Goal: Communication & Community: Participate in discussion

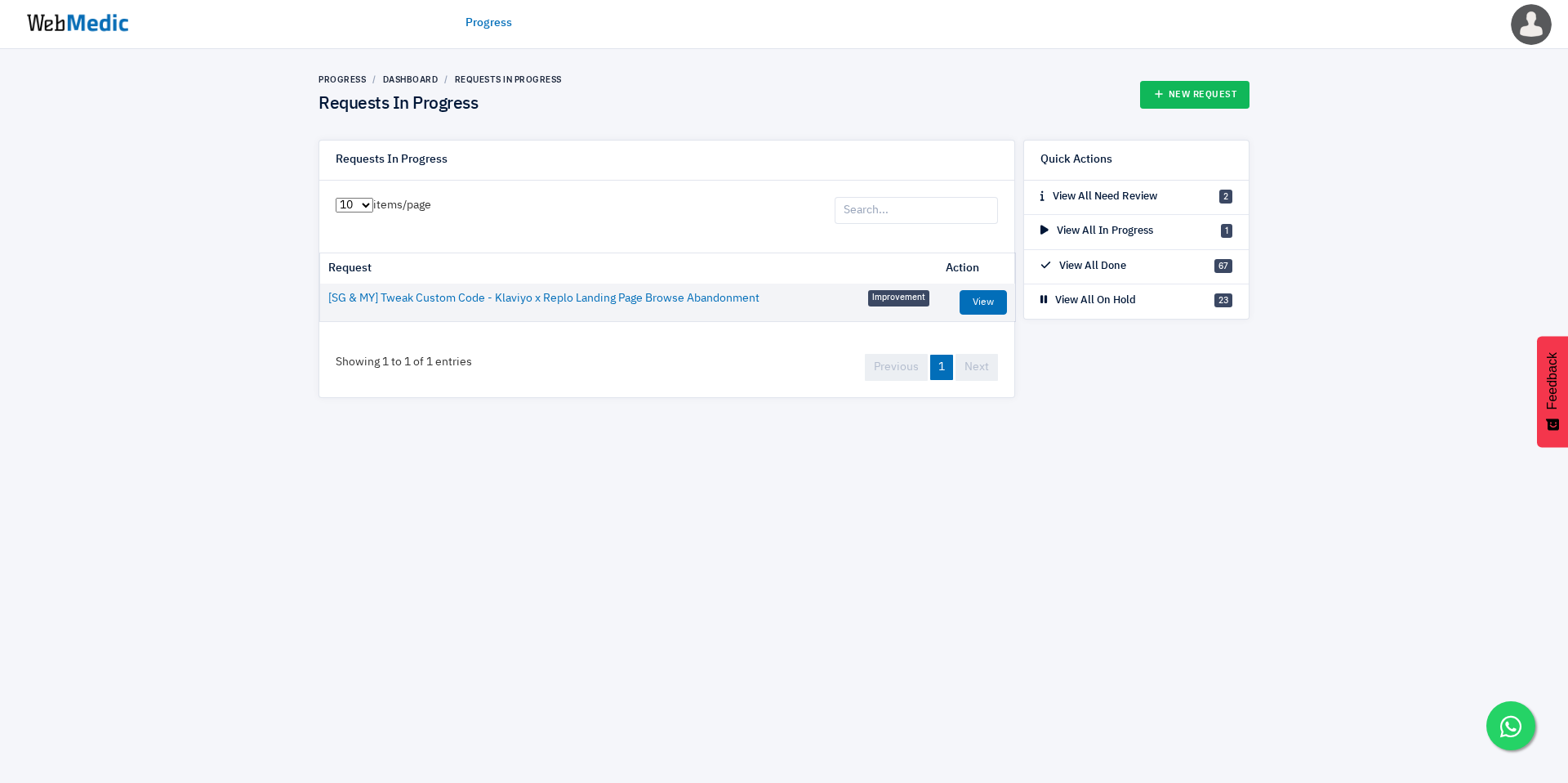
click at [479, 38] on ul "Progress" at bounding box center [784, 22] width 637 height 51
click at [483, 25] on link "Progress" at bounding box center [489, 22] width 47 height 17
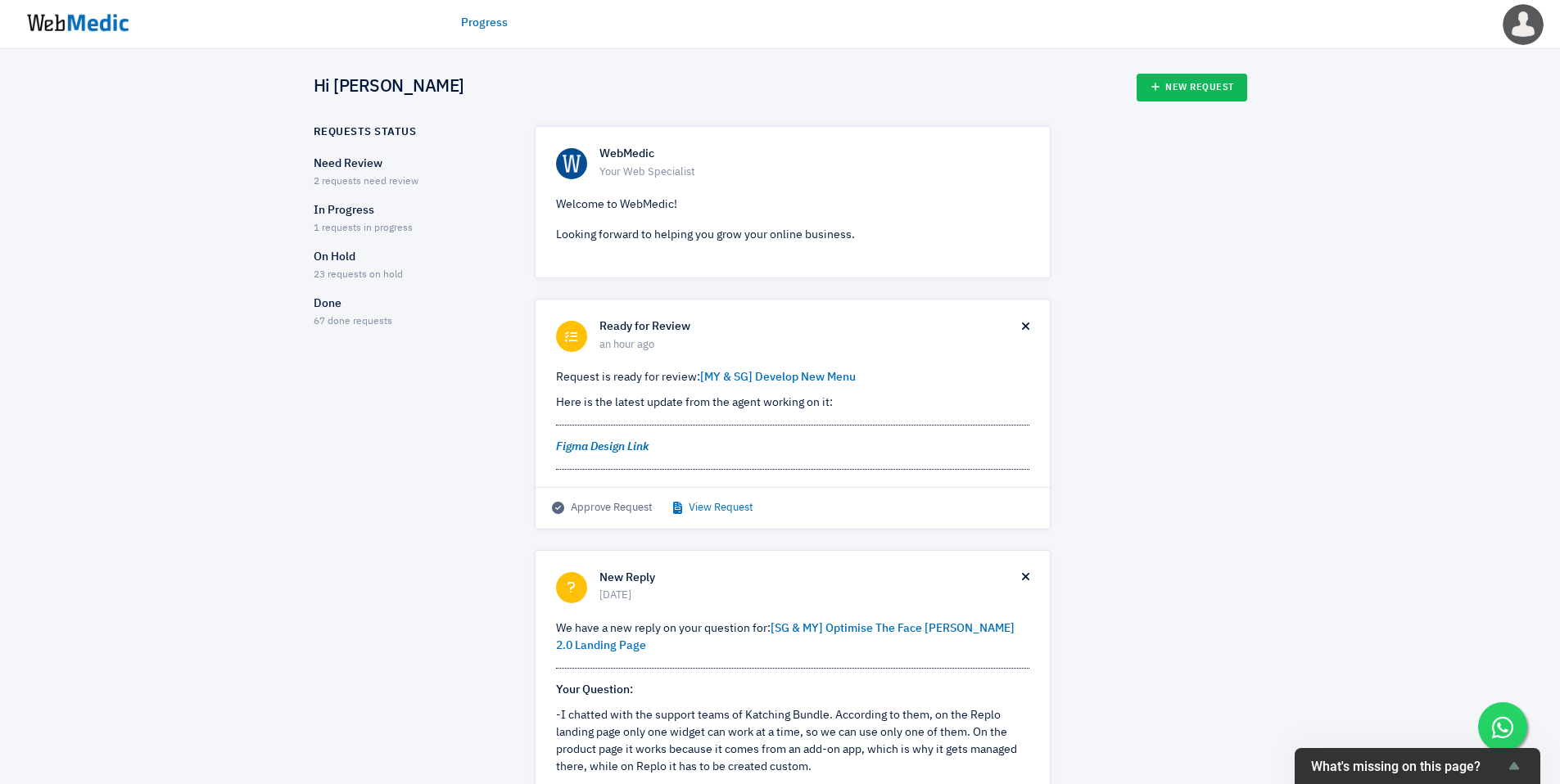
click at [709, 509] on link "View Request" at bounding box center [713, 508] width 80 height 16
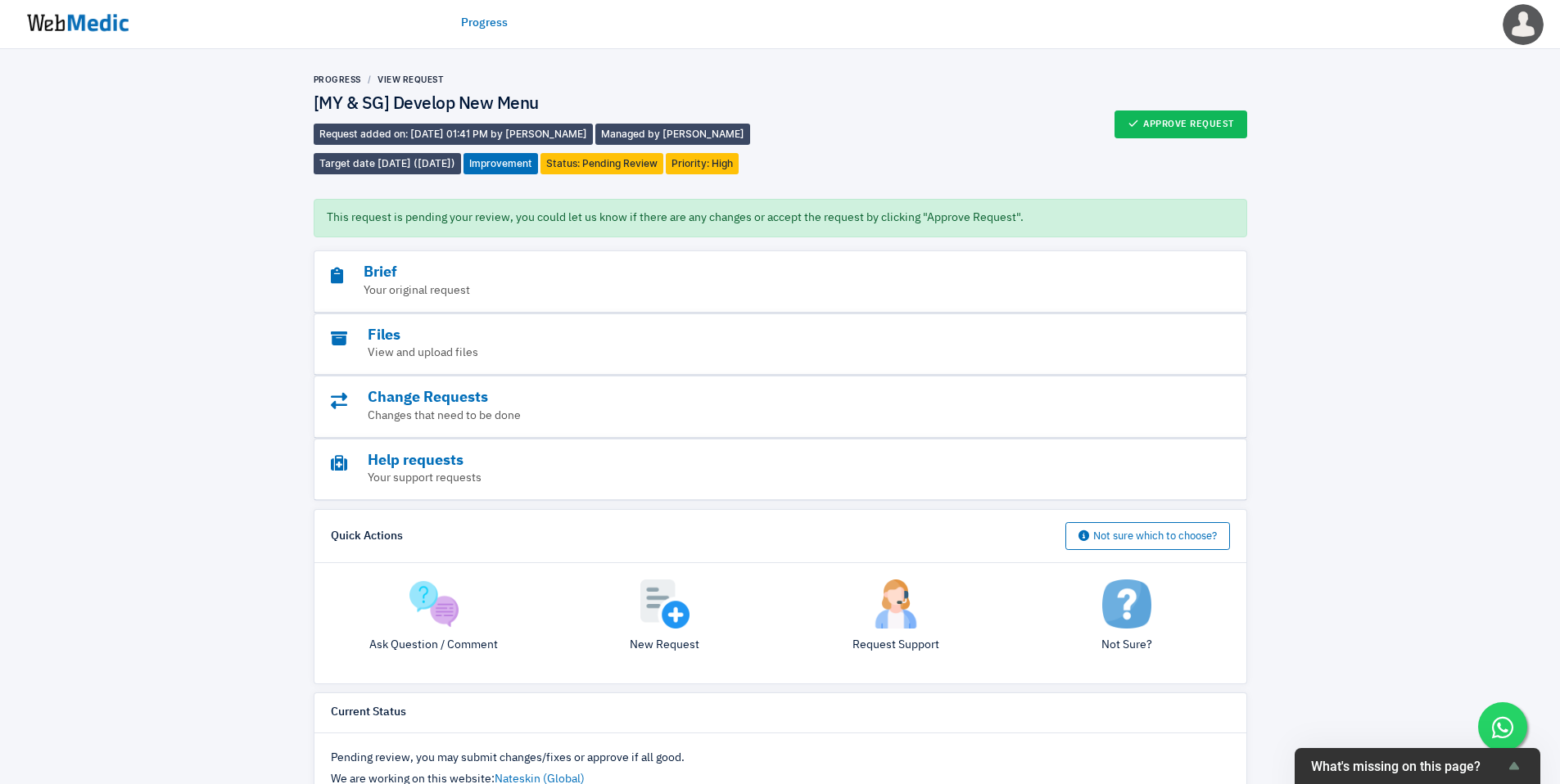
click at [443, 635] on div "Ask Question / Comment" at bounding box center [434, 624] width 231 height 88
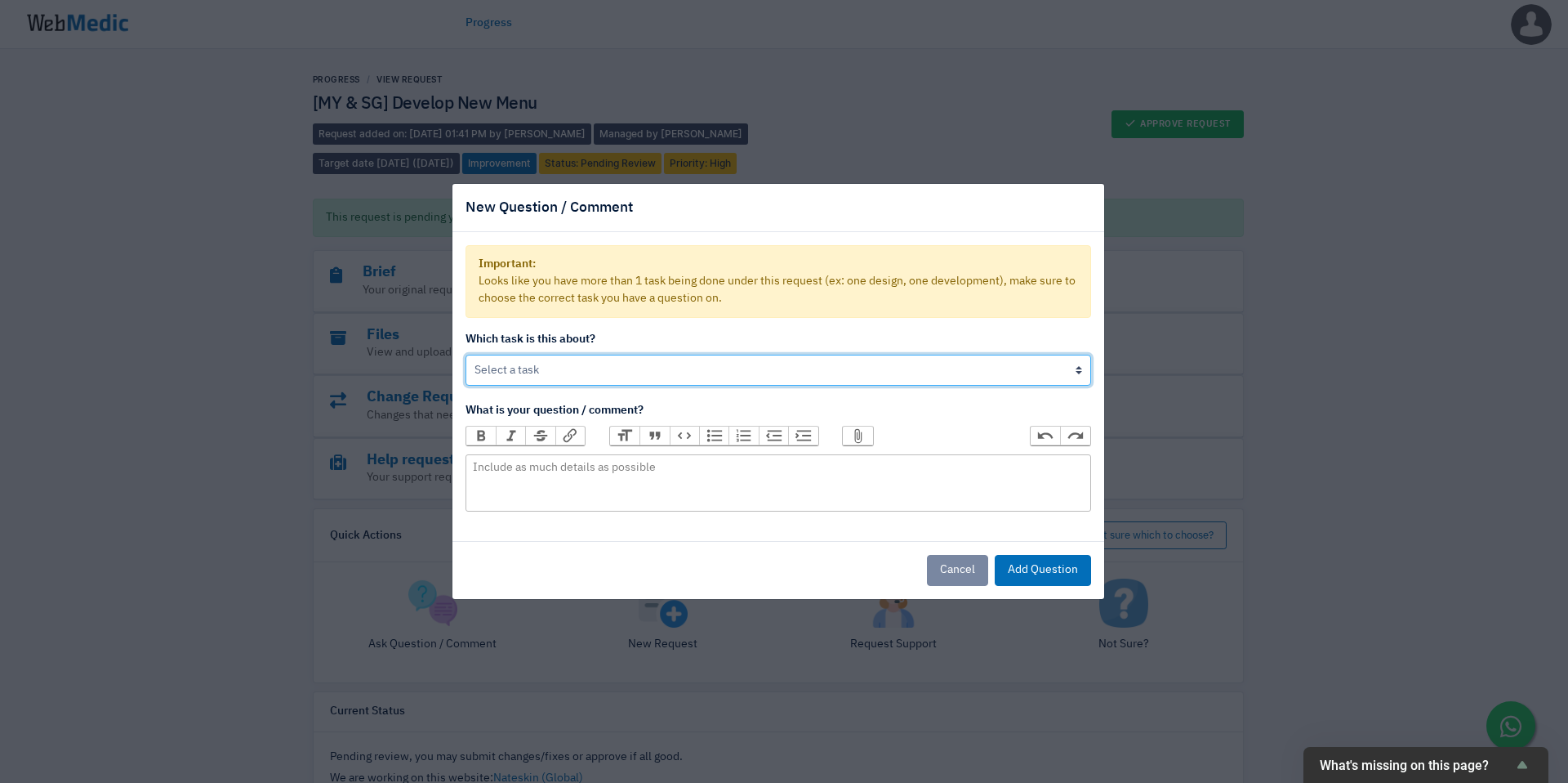
click at [614, 371] on select "[MY & SG] Develop New Menu Help on: [MY & SG] Tweak Design of New Menu" at bounding box center [779, 370] width 626 height 31
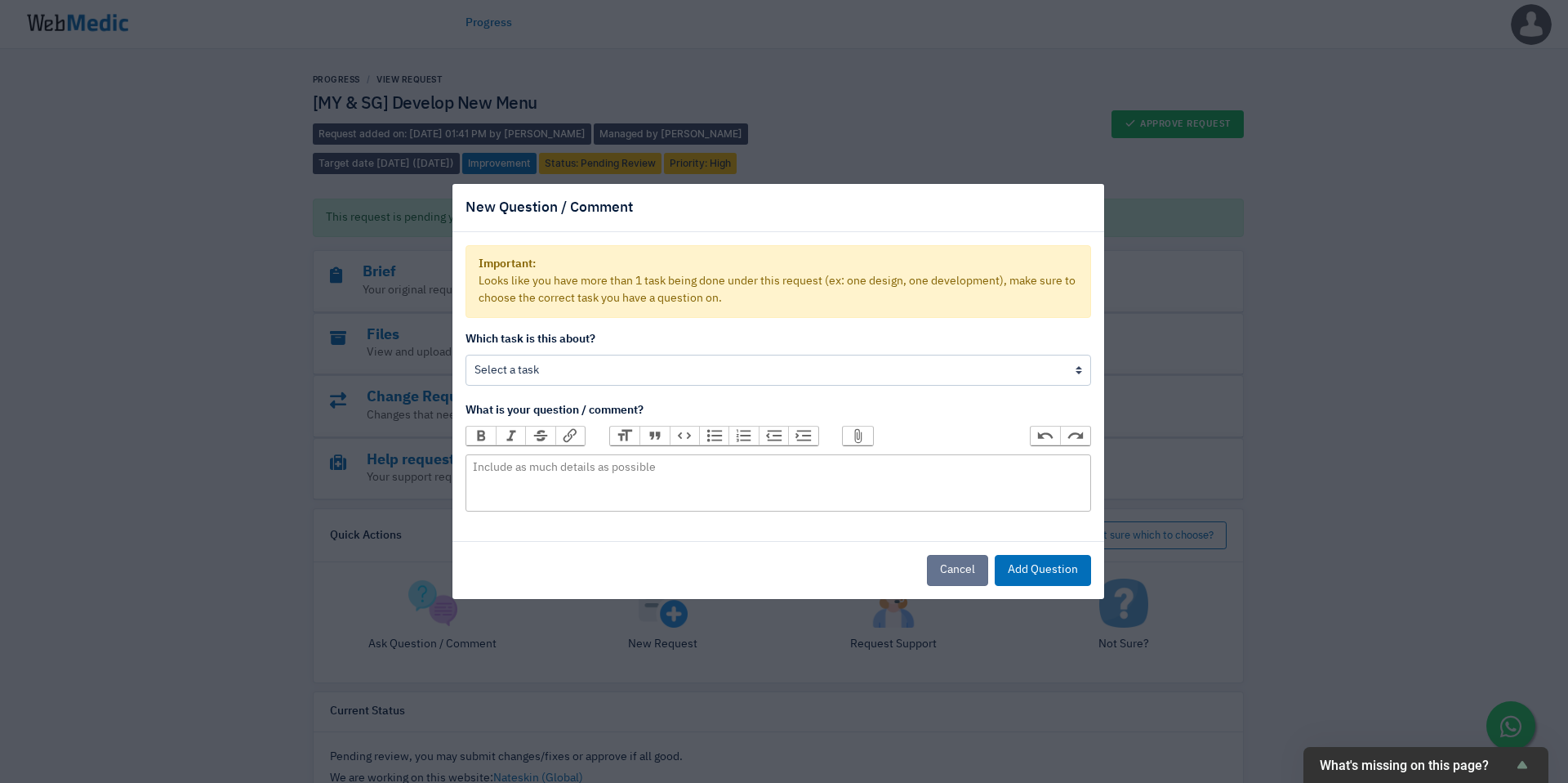
click at [938, 573] on button "Cancel" at bounding box center [958, 570] width 61 height 31
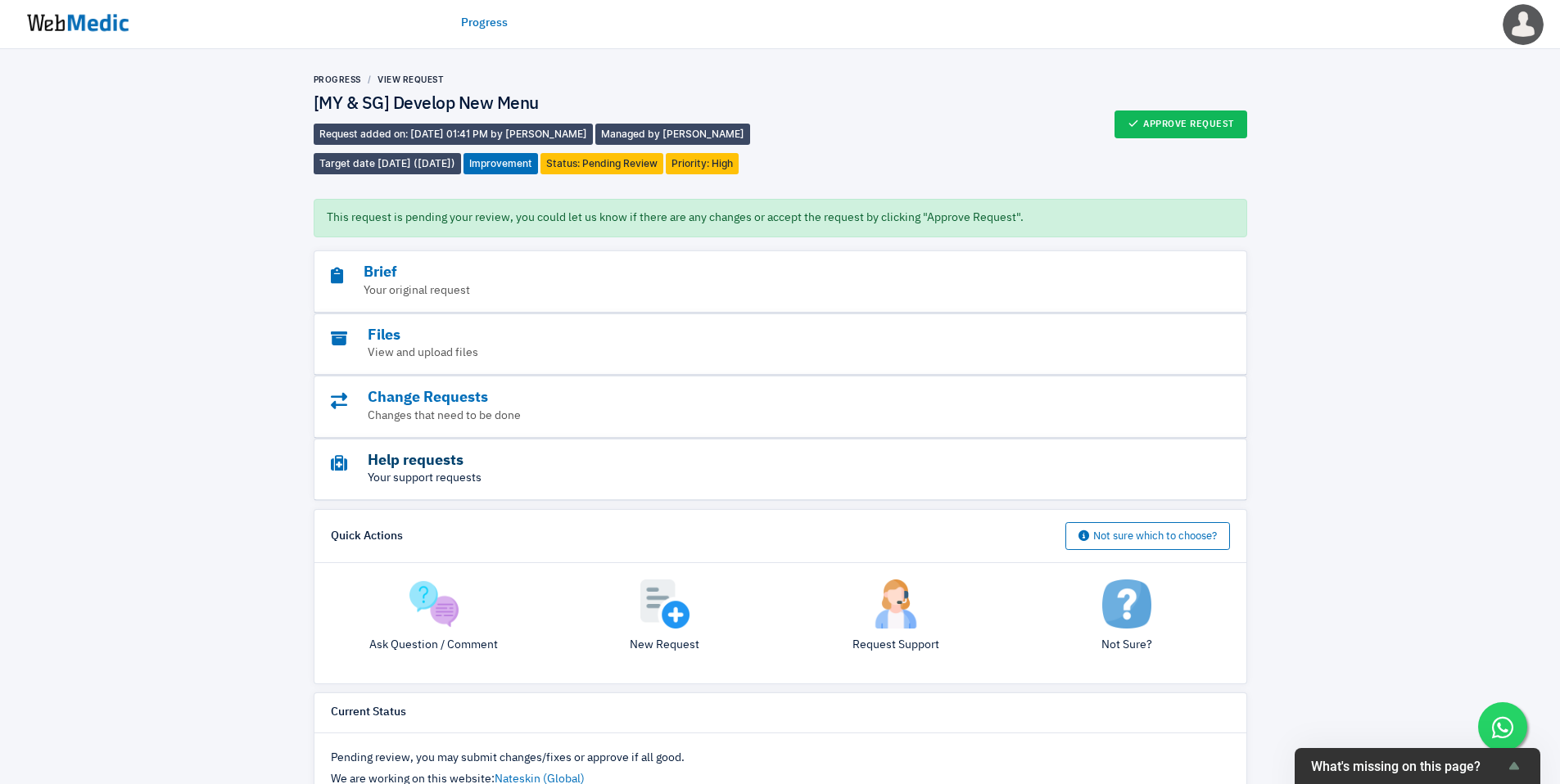
click at [427, 462] on h3 "Help requests" at bounding box center [735, 461] width 809 height 19
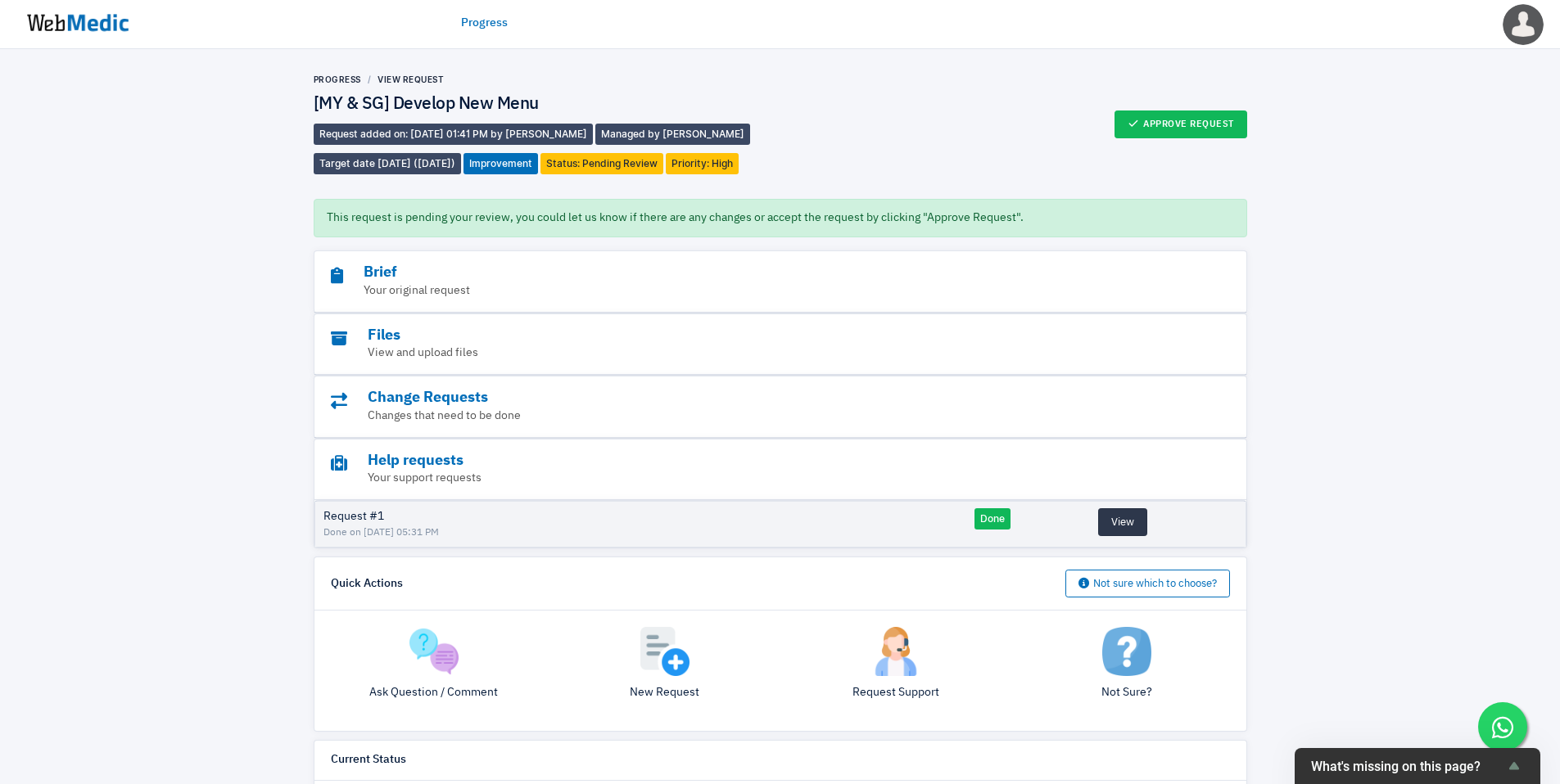
click at [1112, 522] on button "View" at bounding box center [1122, 521] width 49 height 28
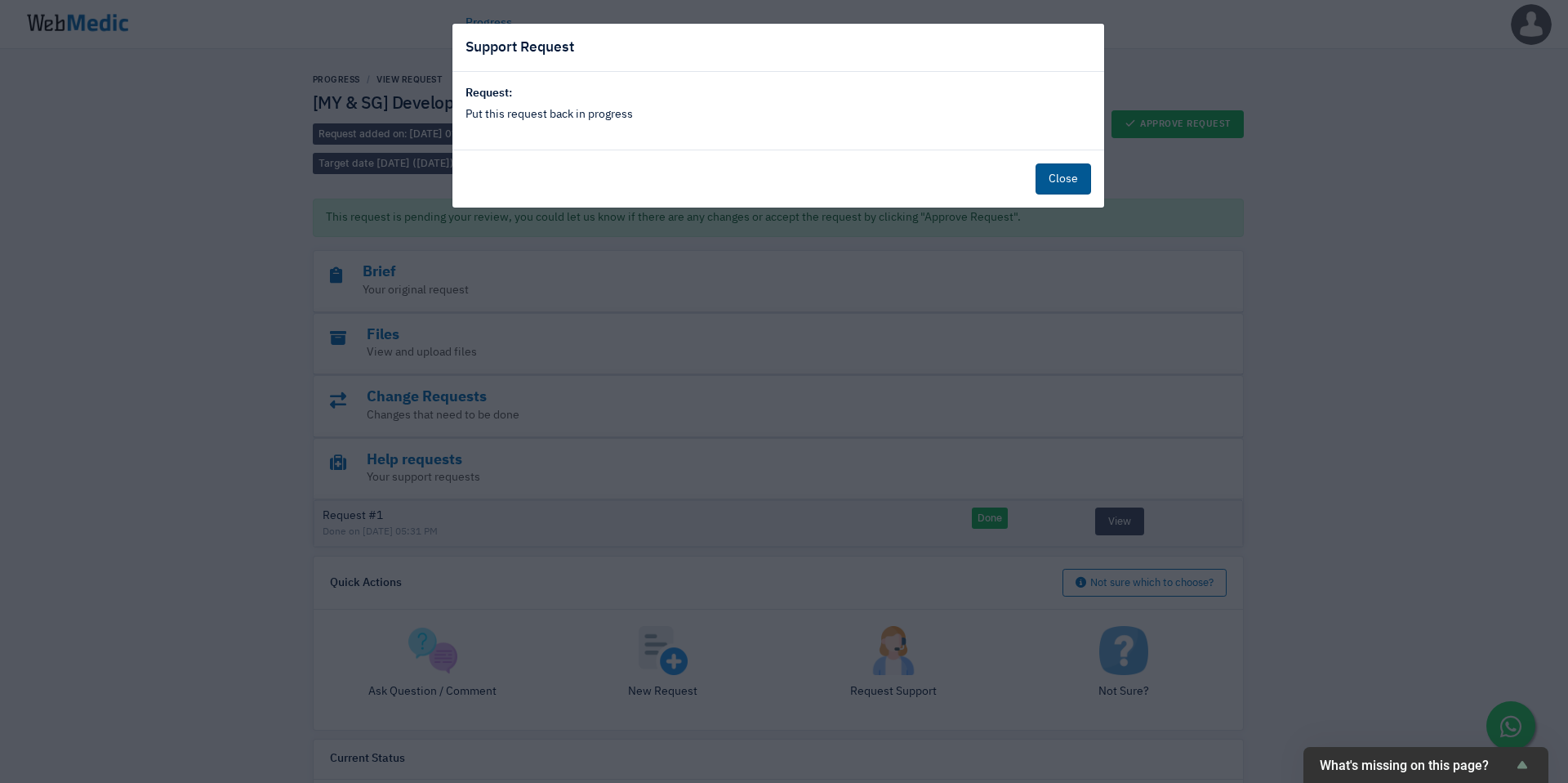
click at [1054, 176] on button "Close" at bounding box center [1064, 179] width 55 height 31
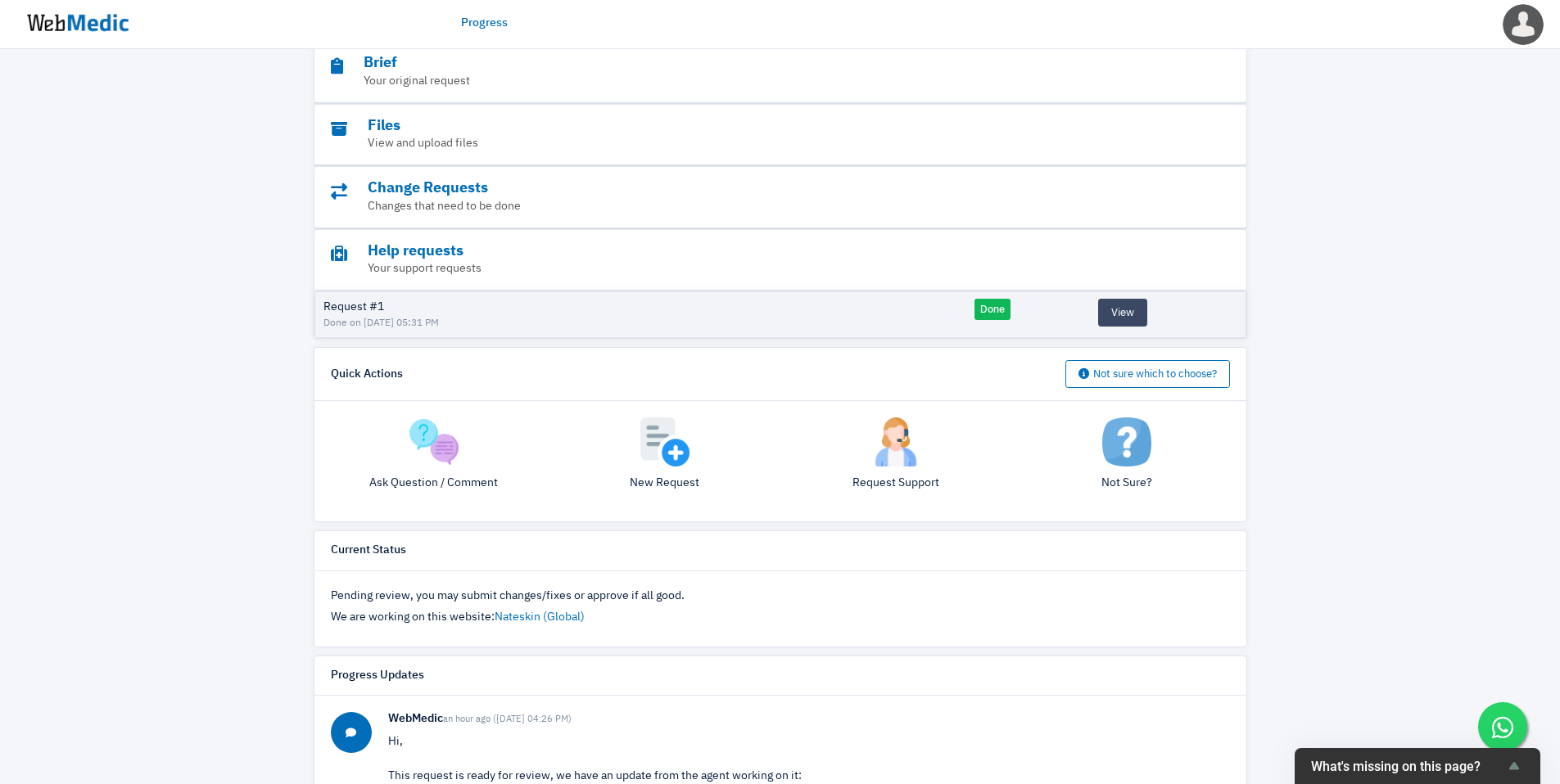
scroll to position [116, 0]
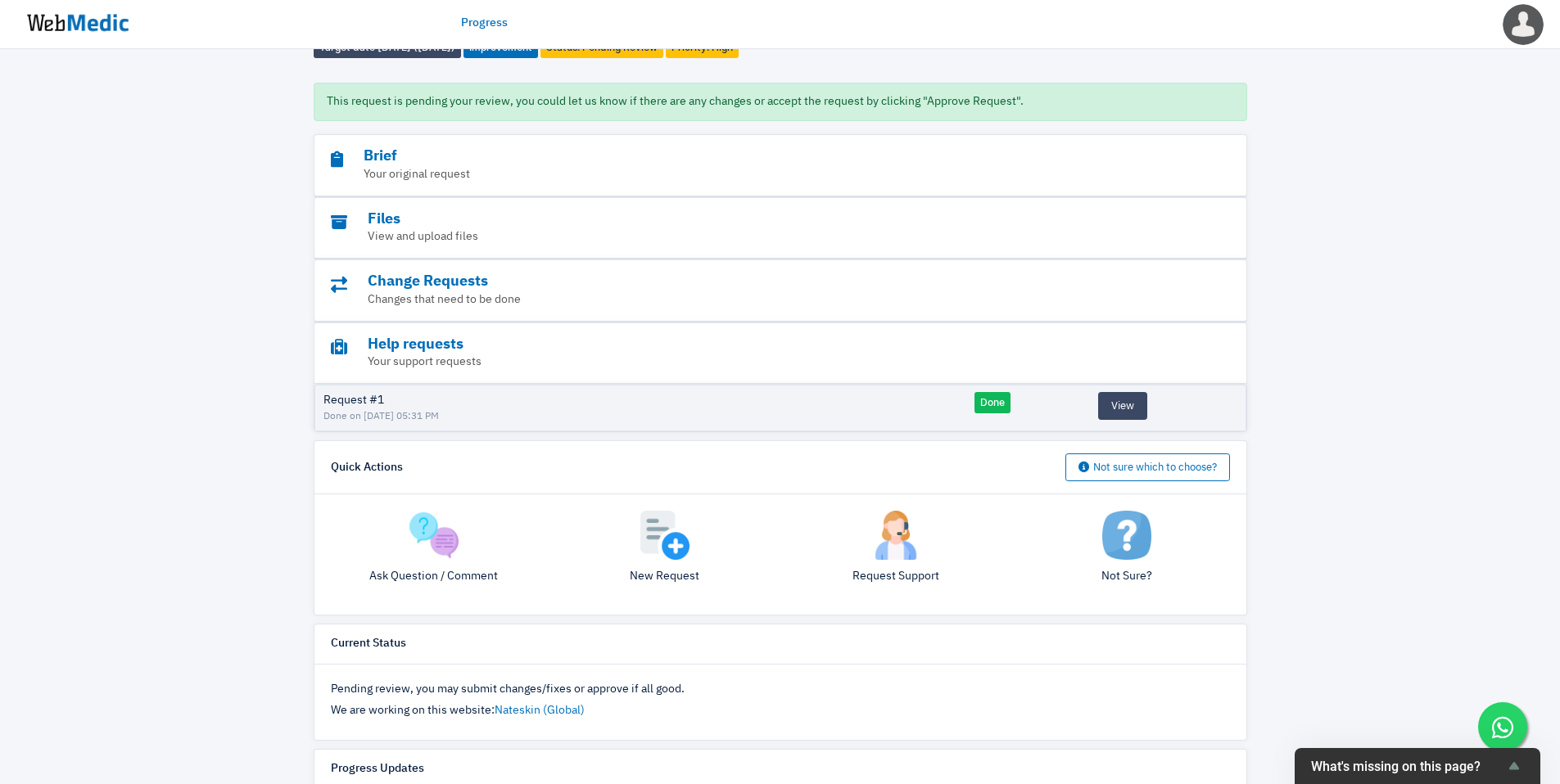
click at [431, 535] on img at bounding box center [434, 535] width 49 height 49
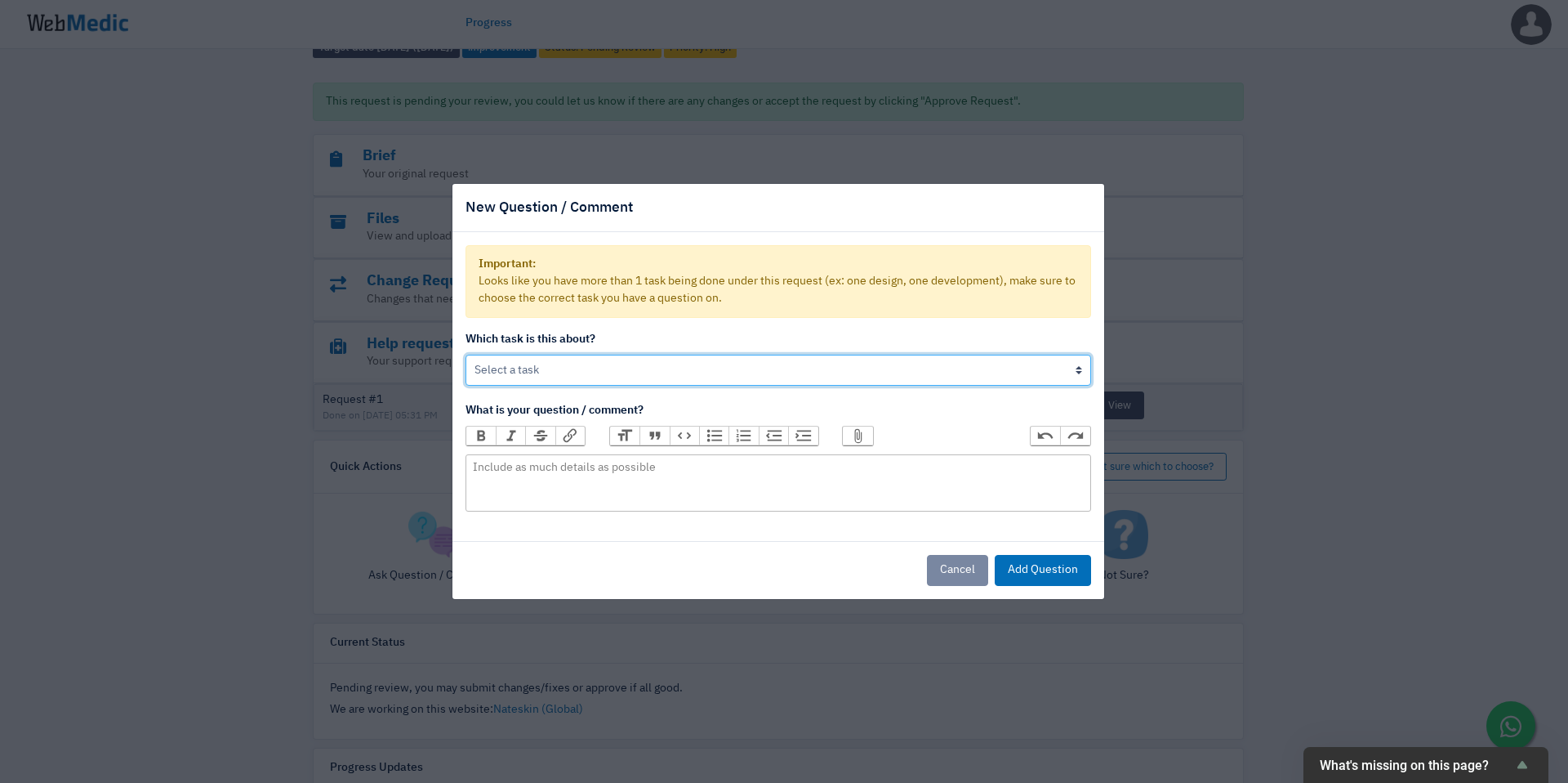
click at [615, 371] on select "[MY & SG] Develop New Menu Help on: [MY & SG] Tweak Design of New Menu" at bounding box center [779, 370] width 626 height 31
select select "utGzmNuBRtm2"
click at [466, 354] on select "[MY & SG] Develop New Menu Help on: [MY & SG] Tweak Design of New Menu" at bounding box center [779, 370] width 626 height 31
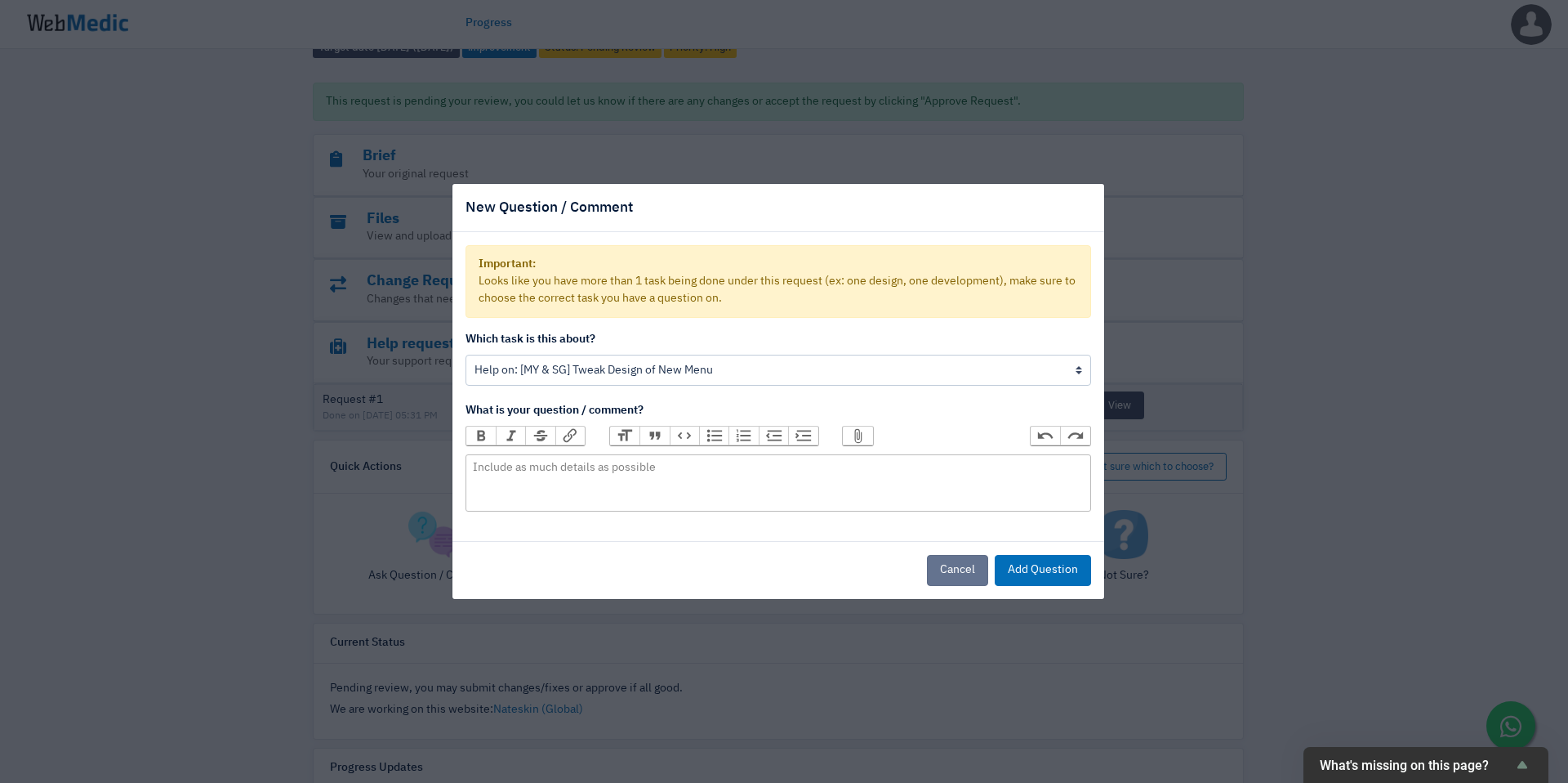
click at [954, 566] on button "Cancel" at bounding box center [958, 570] width 61 height 31
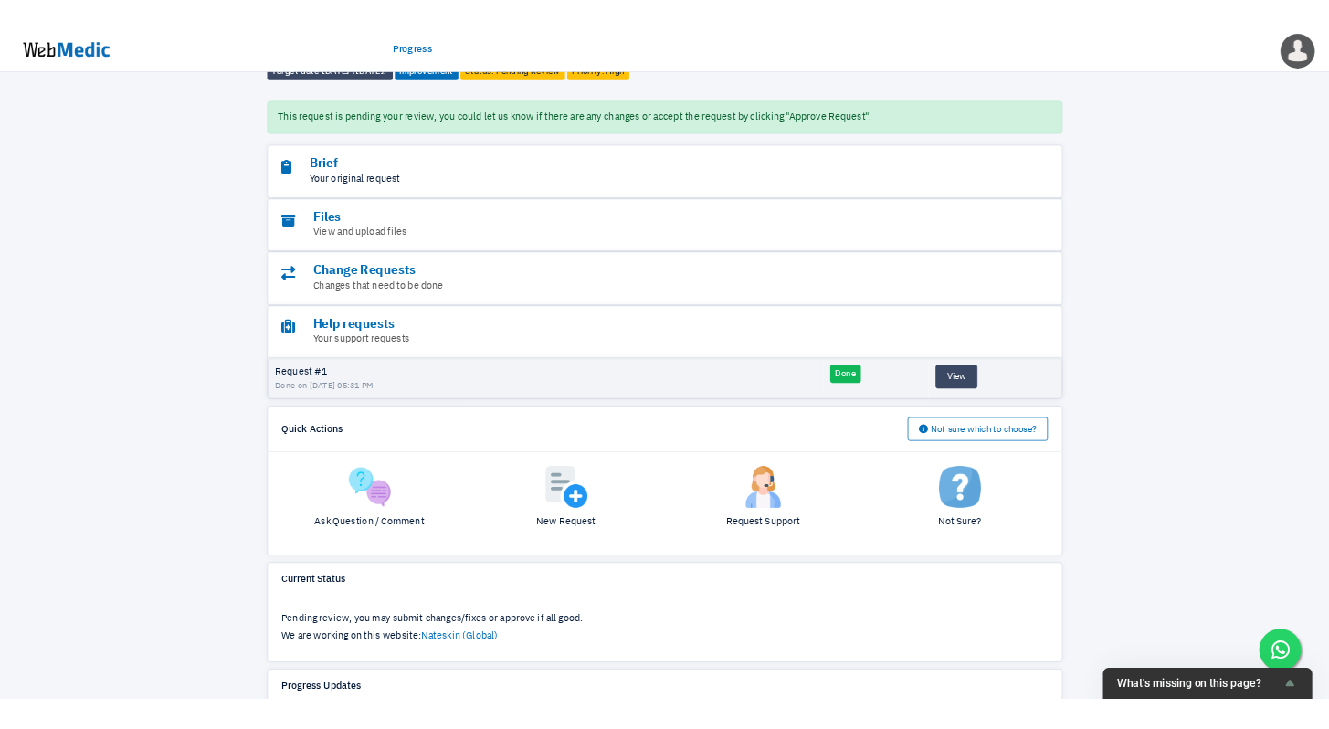
scroll to position [0, 0]
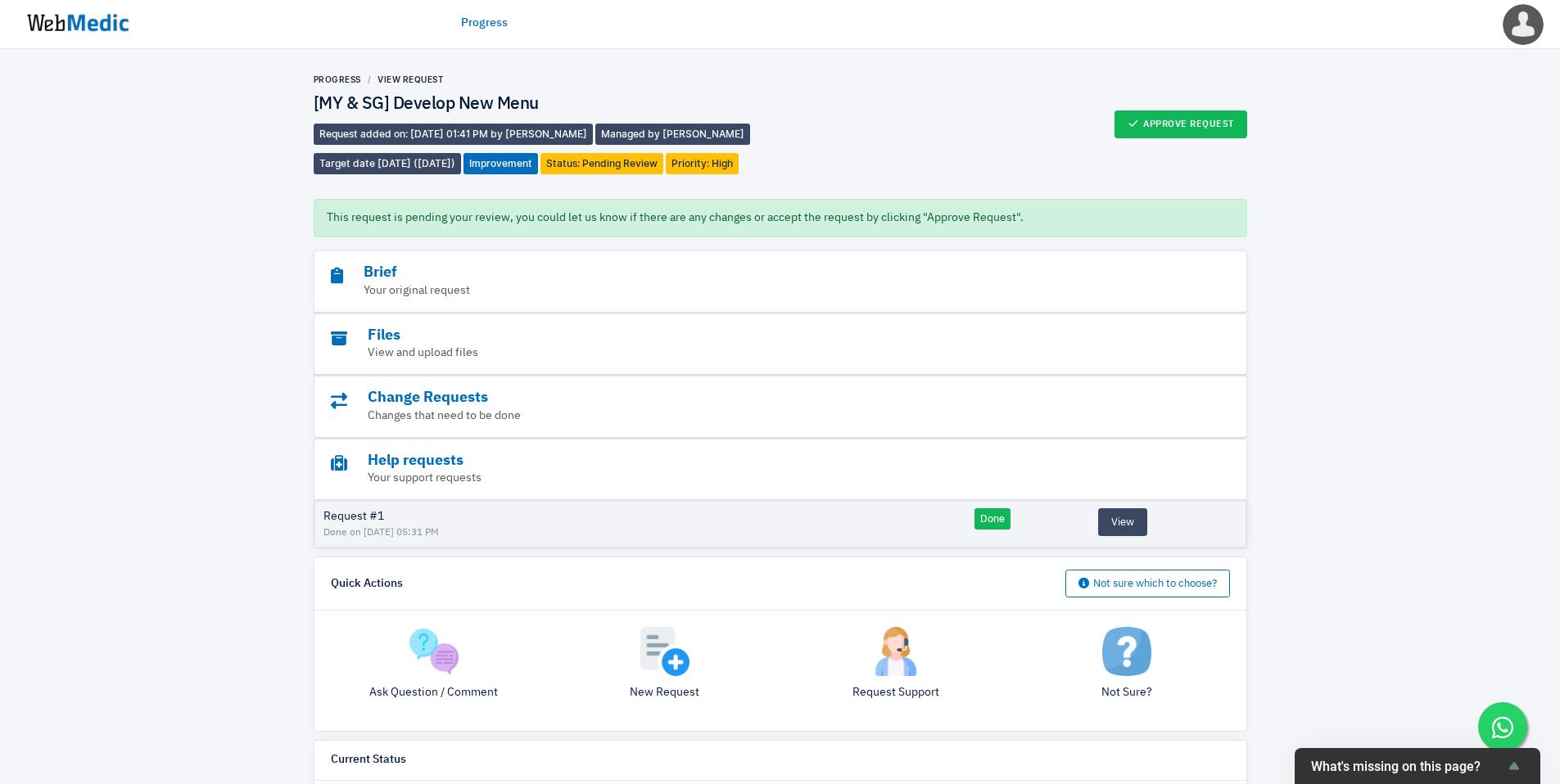
click at [423, 658] on img at bounding box center [434, 651] width 49 height 49
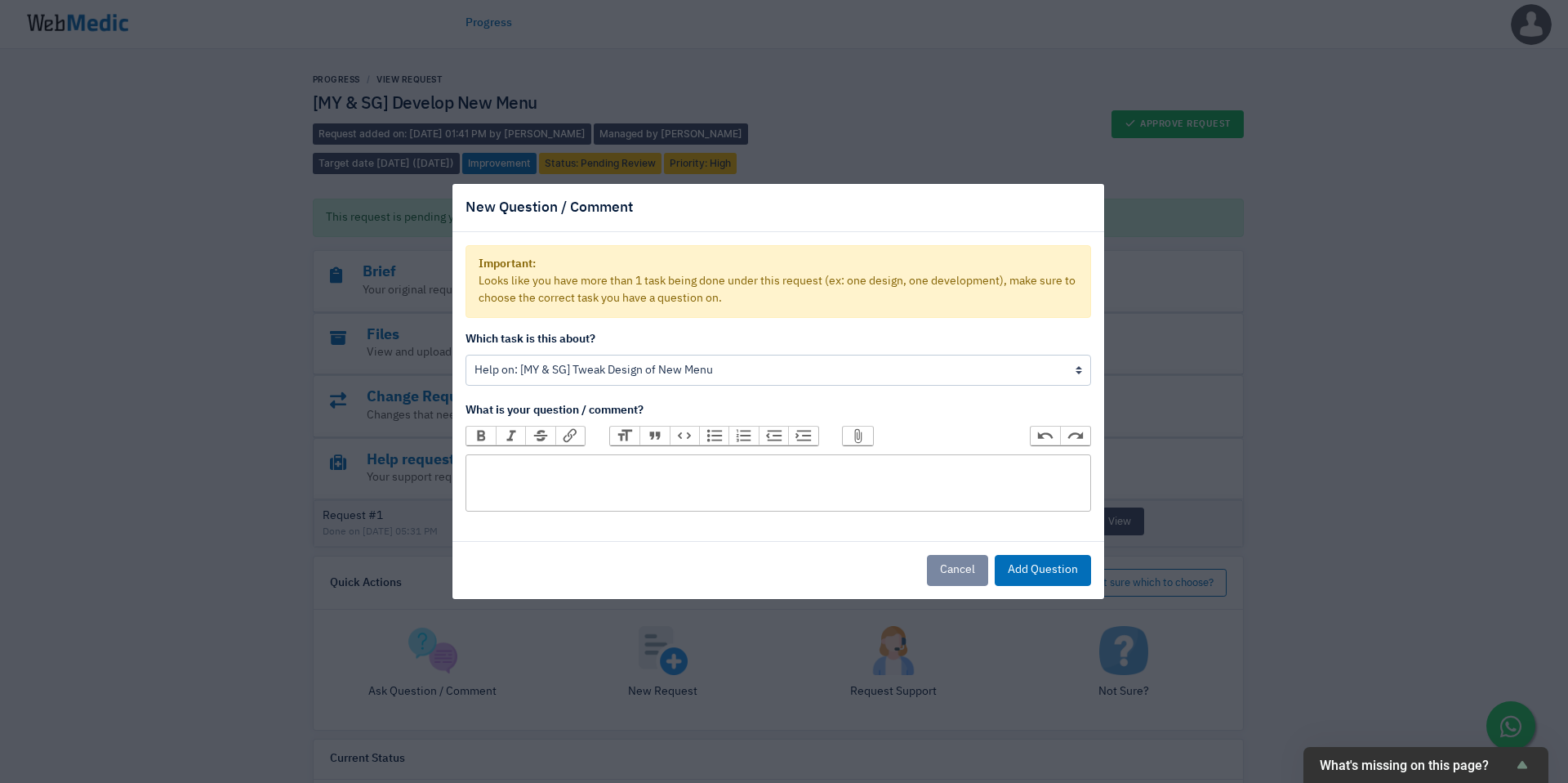
click at [536, 476] on trix-editor at bounding box center [779, 483] width 626 height 57
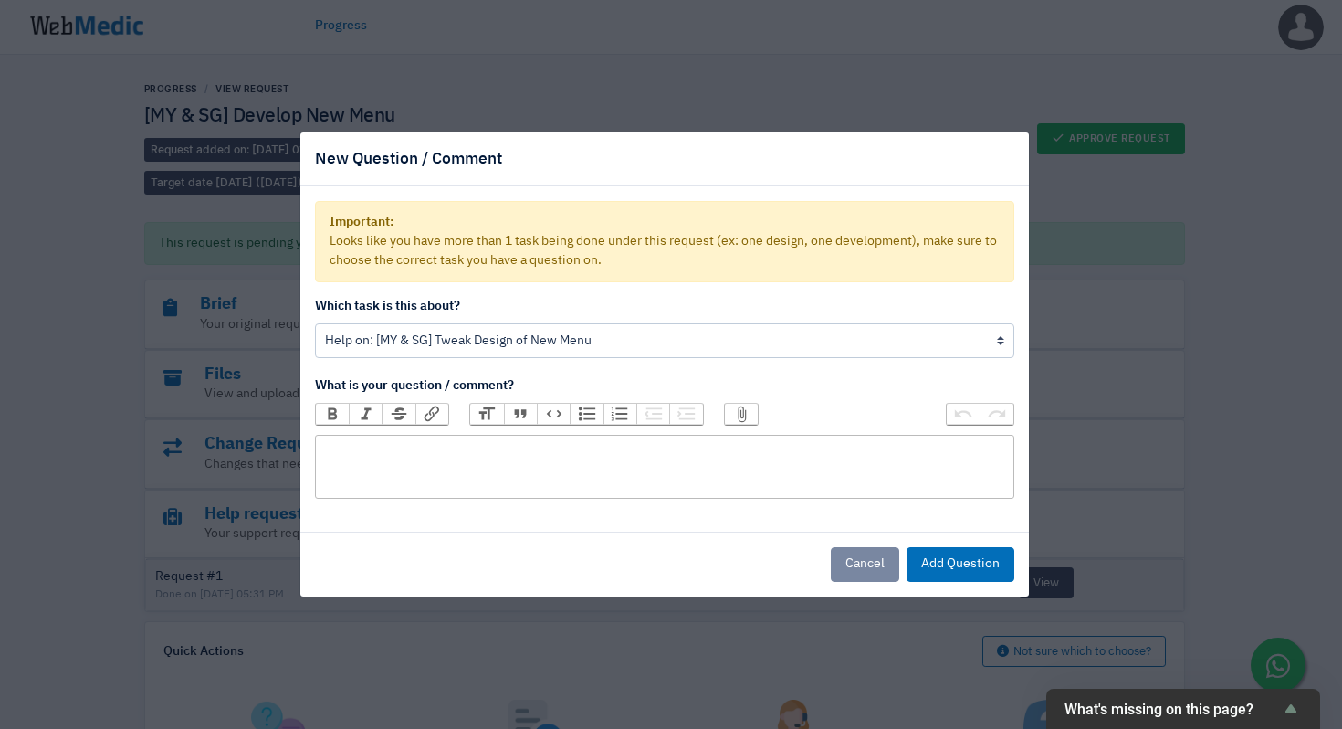
click at [527, 472] on trix-editor at bounding box center [665, 467] width 700 height 64
type trix-editor "<div>-</div>"
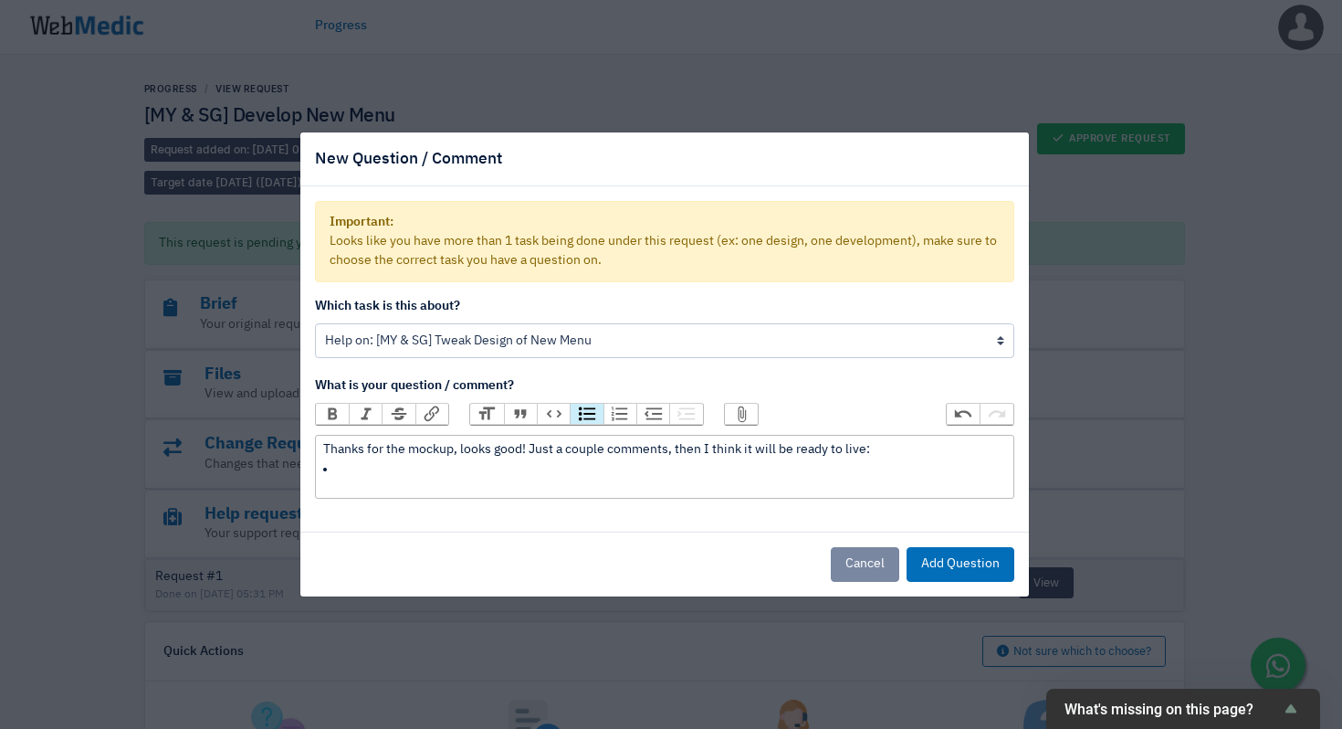
click at [589, 419] on button "Bullets" at bounding box center [586, 414] width 33 height 20
type trix-editor "<div>Thanks for the mockup, looks good! Just a couple comments, then I think it…"
click at [724, 466] on li "R" at bounding box center [670, 468] width 669 height 19
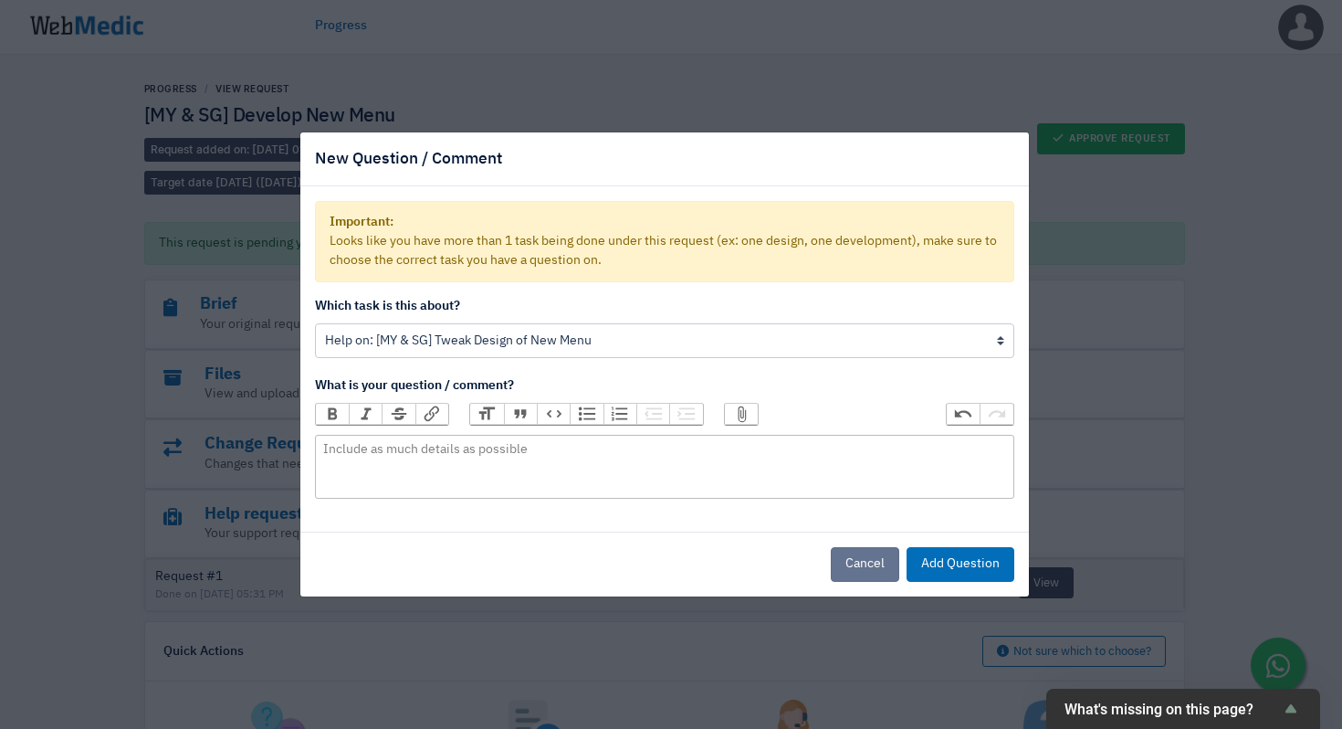
click at [876, 581] on button "Cancel" at bounding box center [865, 564] width 68 height 35
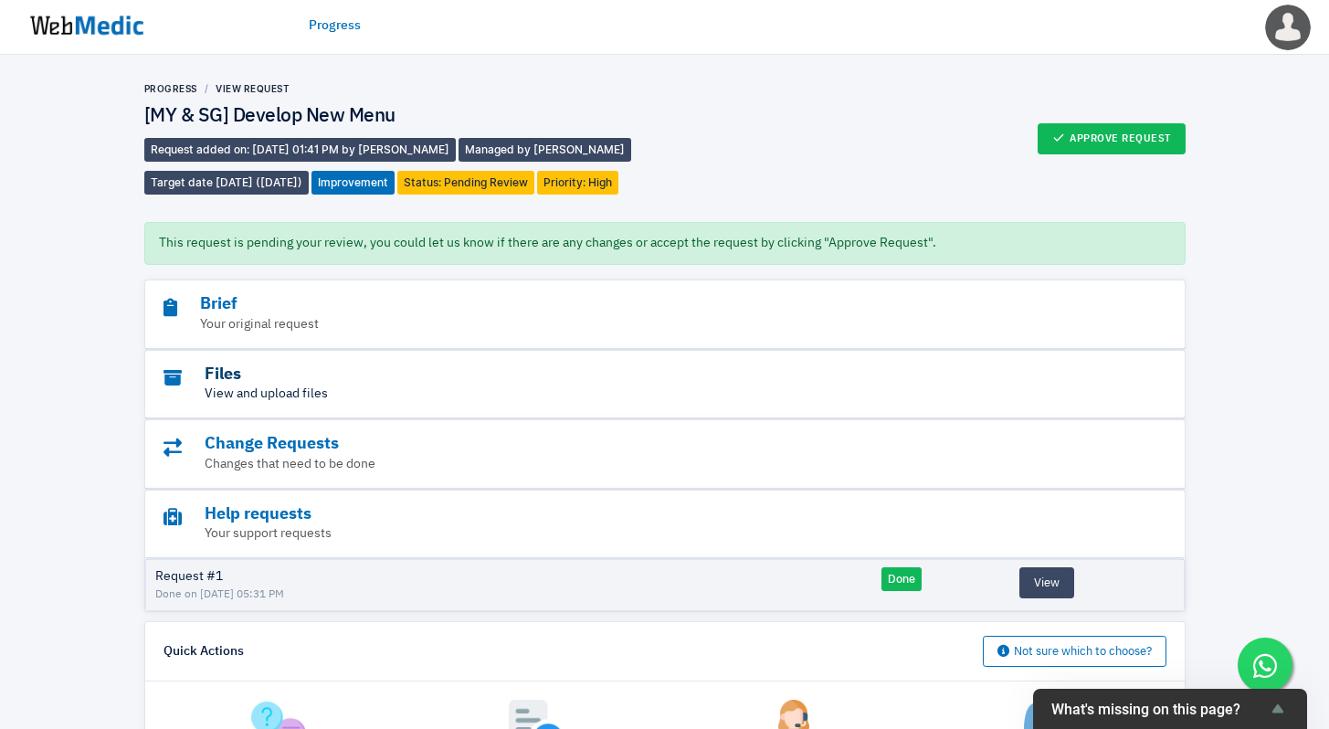
click at [235, 383] on h3 "Files" at bounding box center [614, 374] width 902 height 21
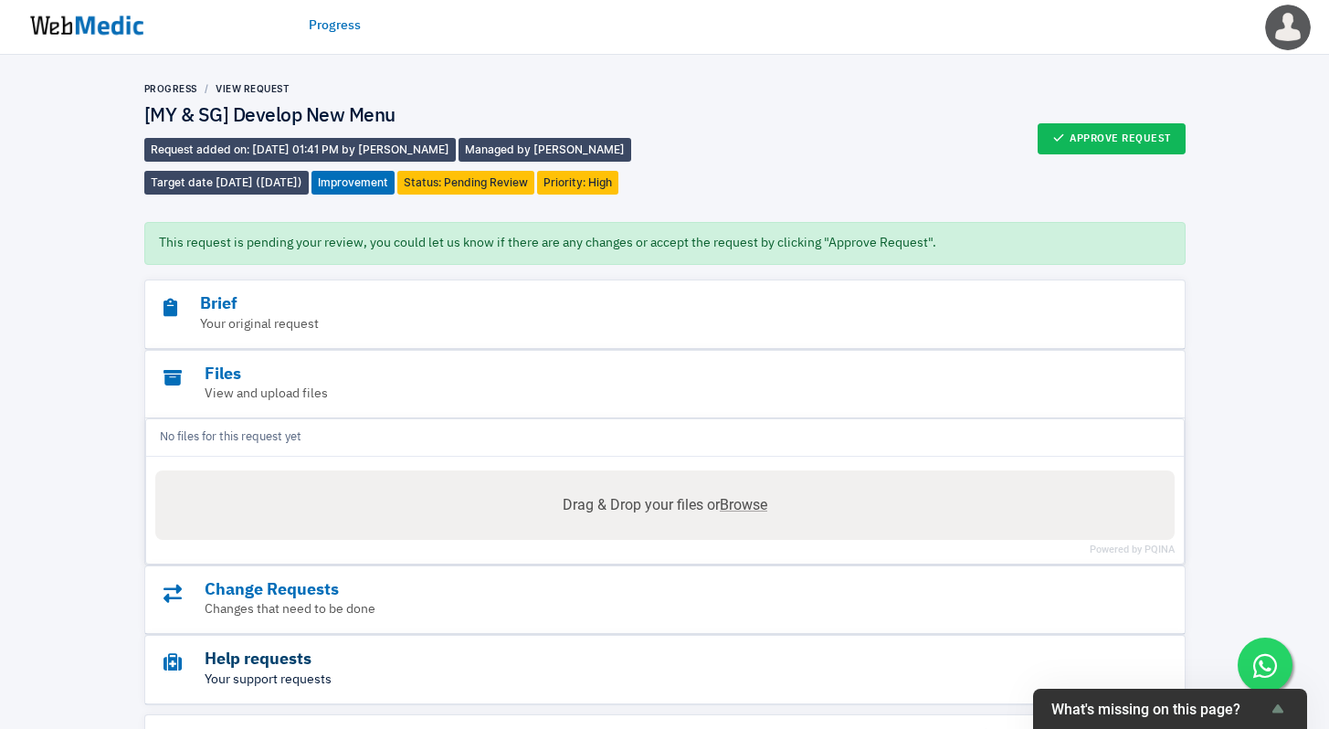
click at [273, 667] on h3 "Help requests" at bounding box center [614, 659] width 902 height 21
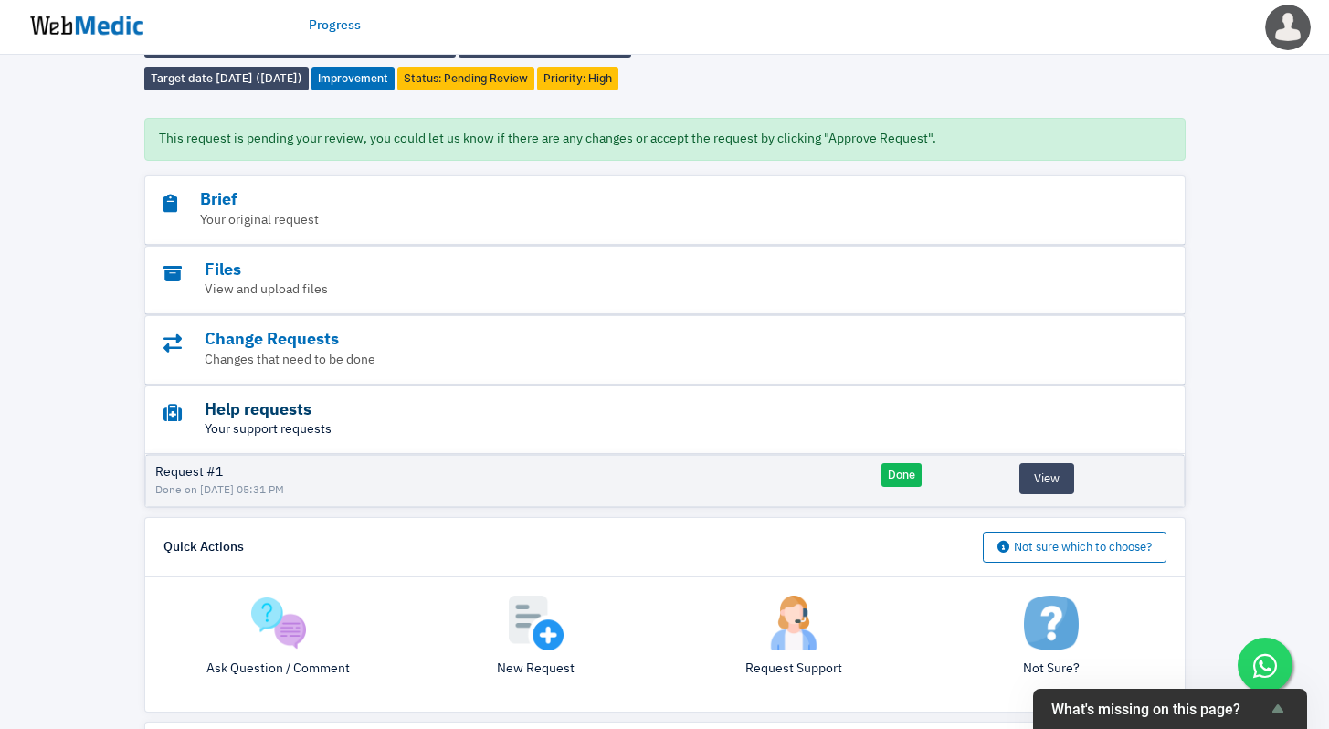
scroll to position [142, 0]
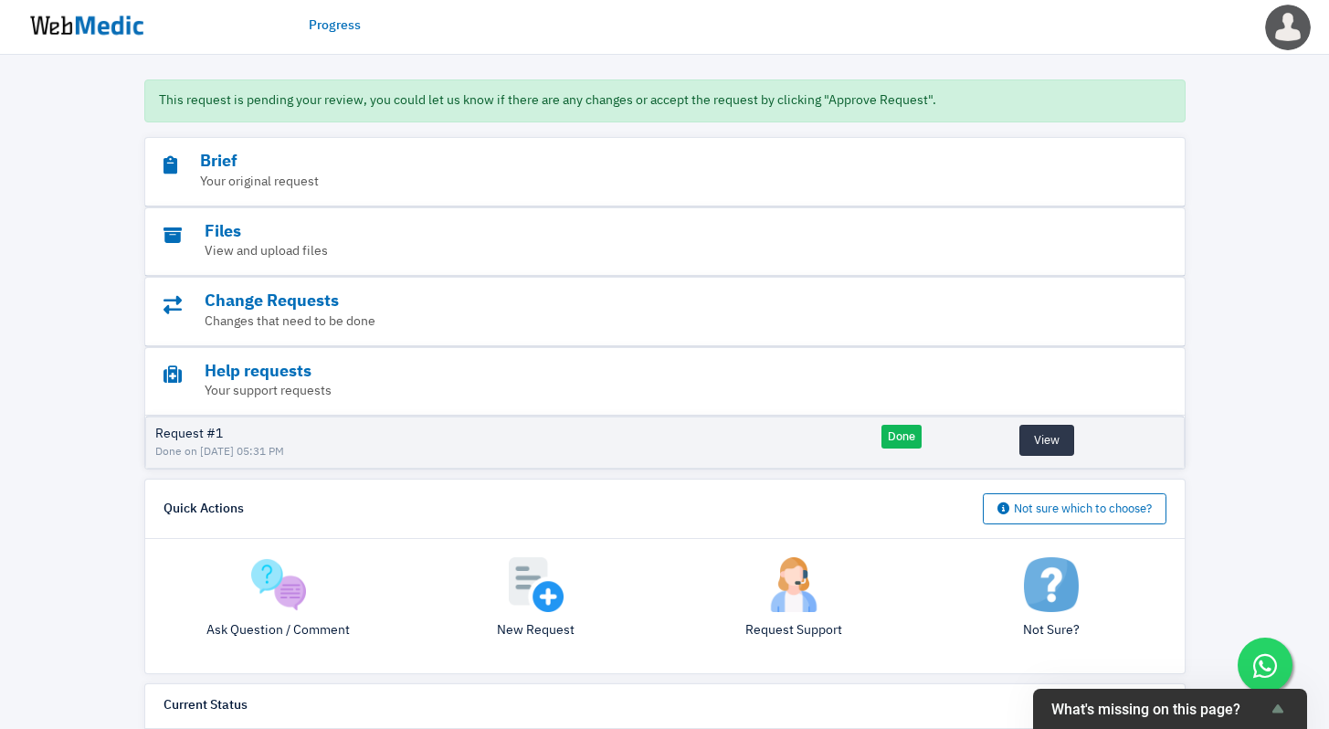
click at [1041, 434] on button "View" at bounding box center [1046, 440] width 55 height 31
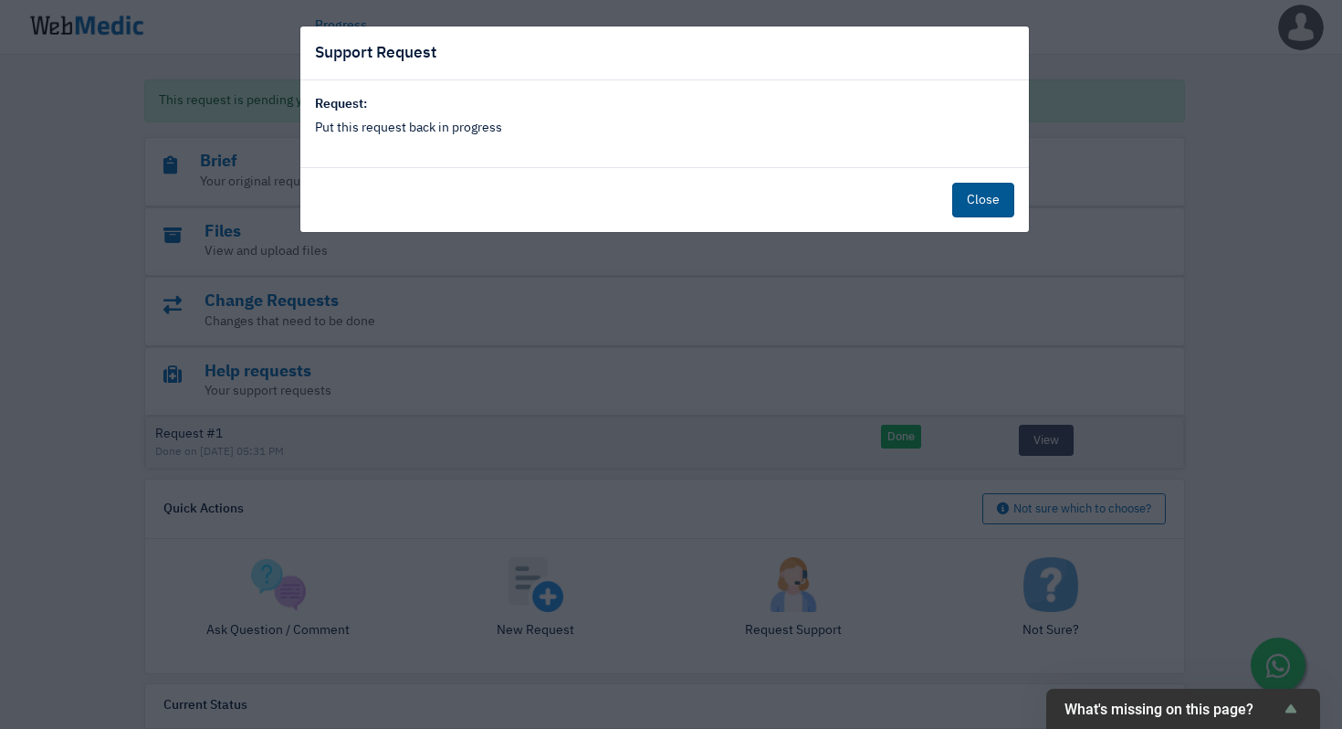
click at [1000, 198] on button "Close" at bounding box center [984, 200] width 62 height 35
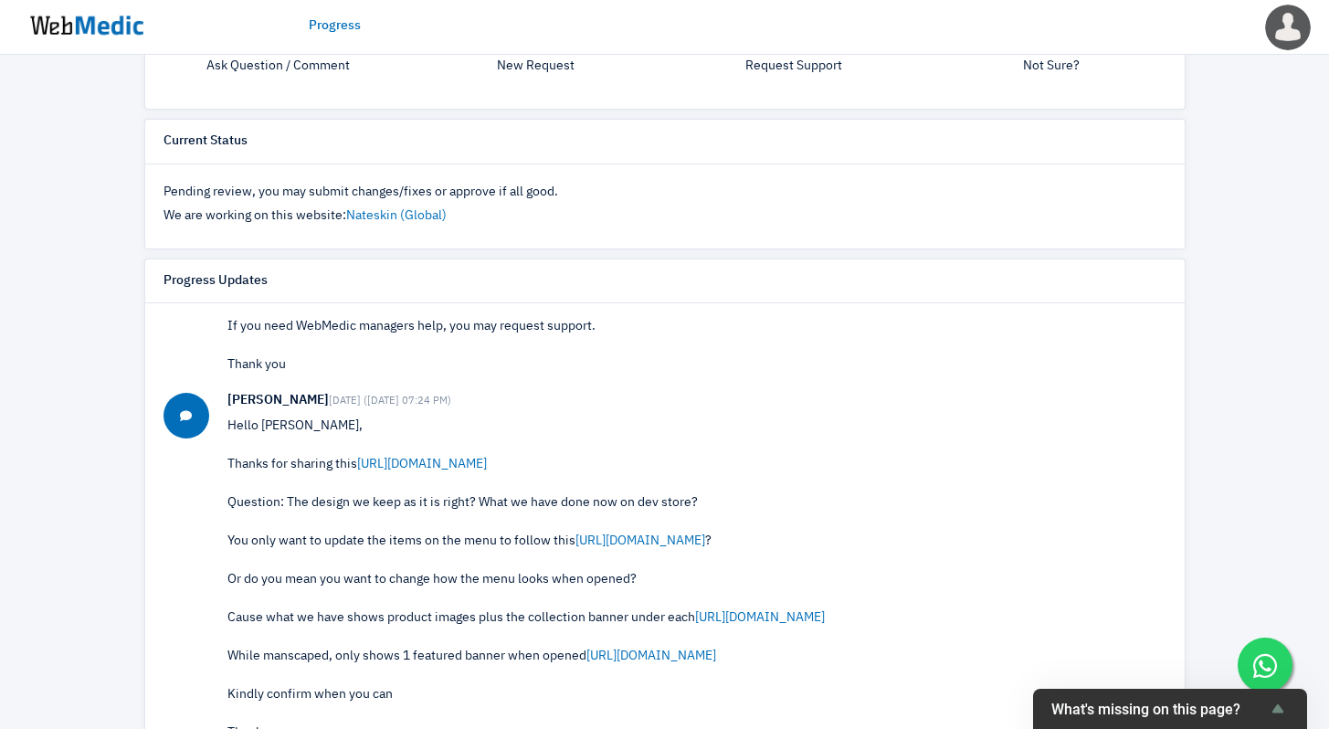
scroll to position [647, 0]
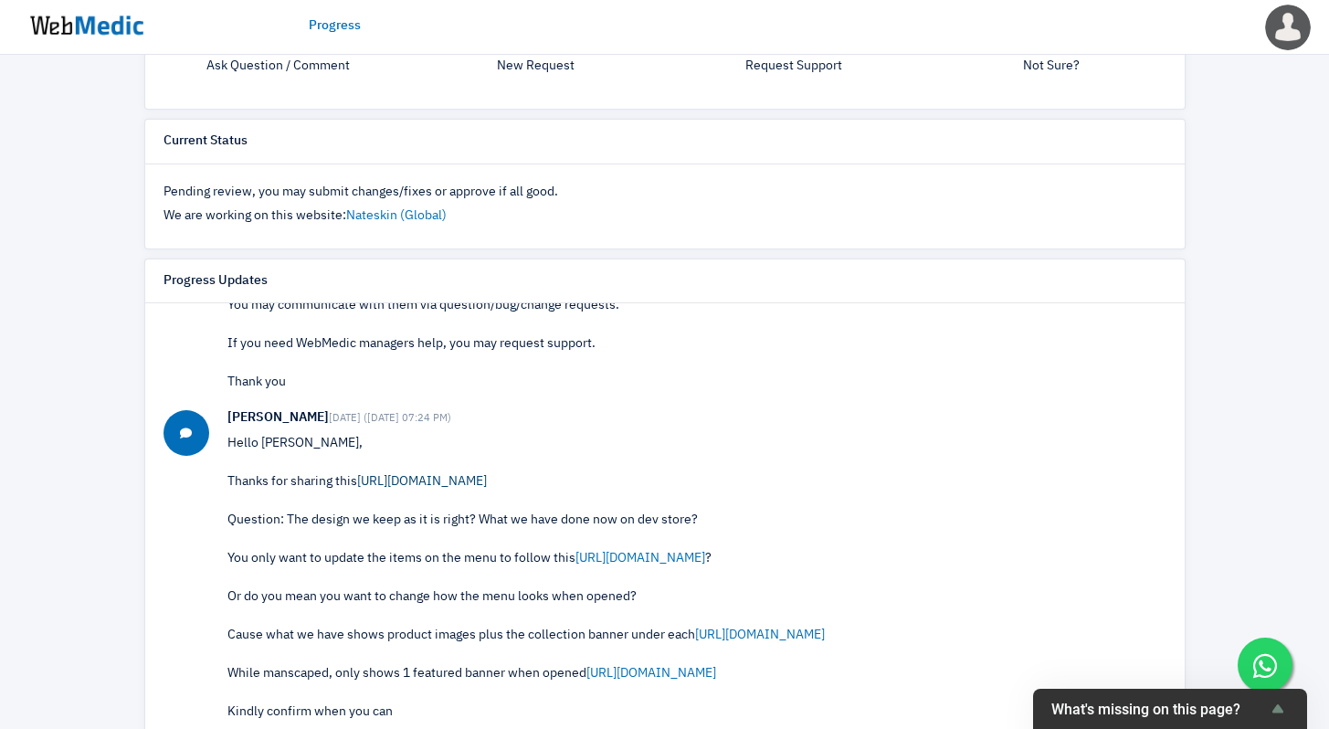
click at [487, 479] on link "[URL][DOMAIN_NAME]" at bounding box center [422, 481] width 130 height 13
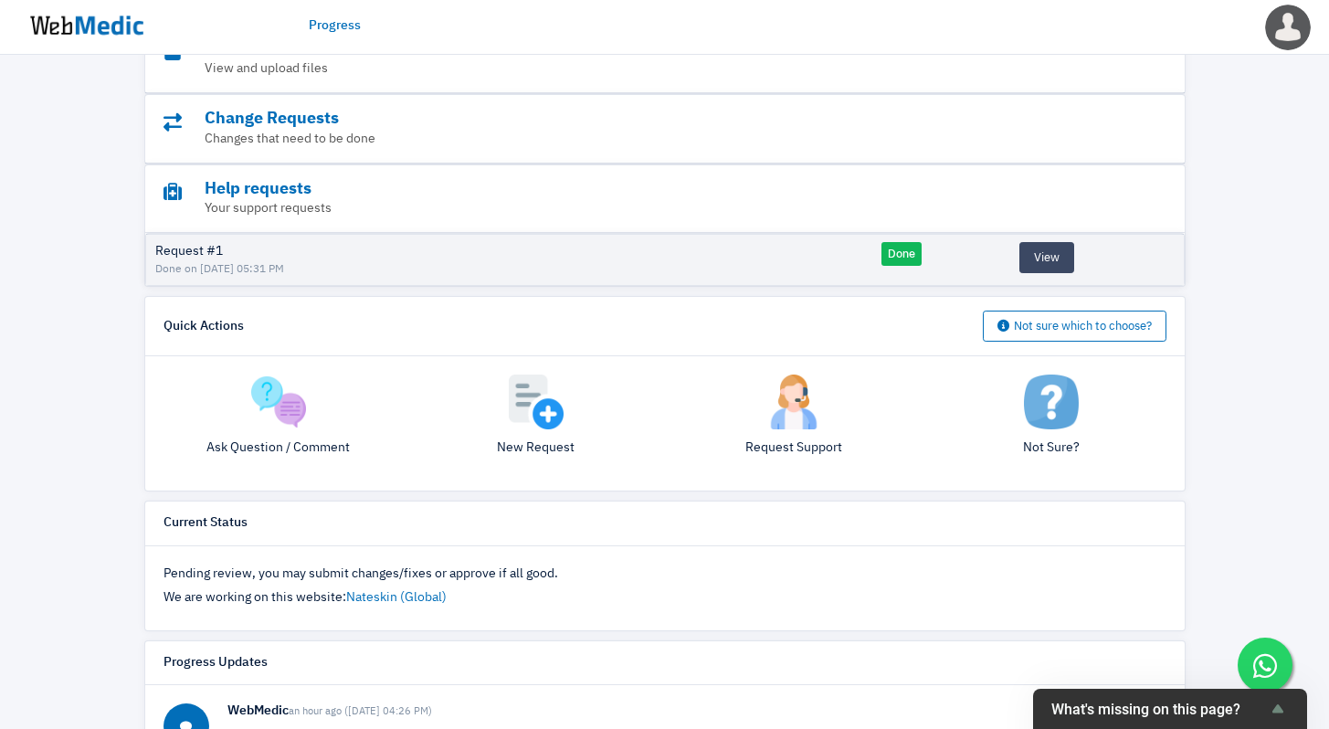
scroll to position [537, 0]
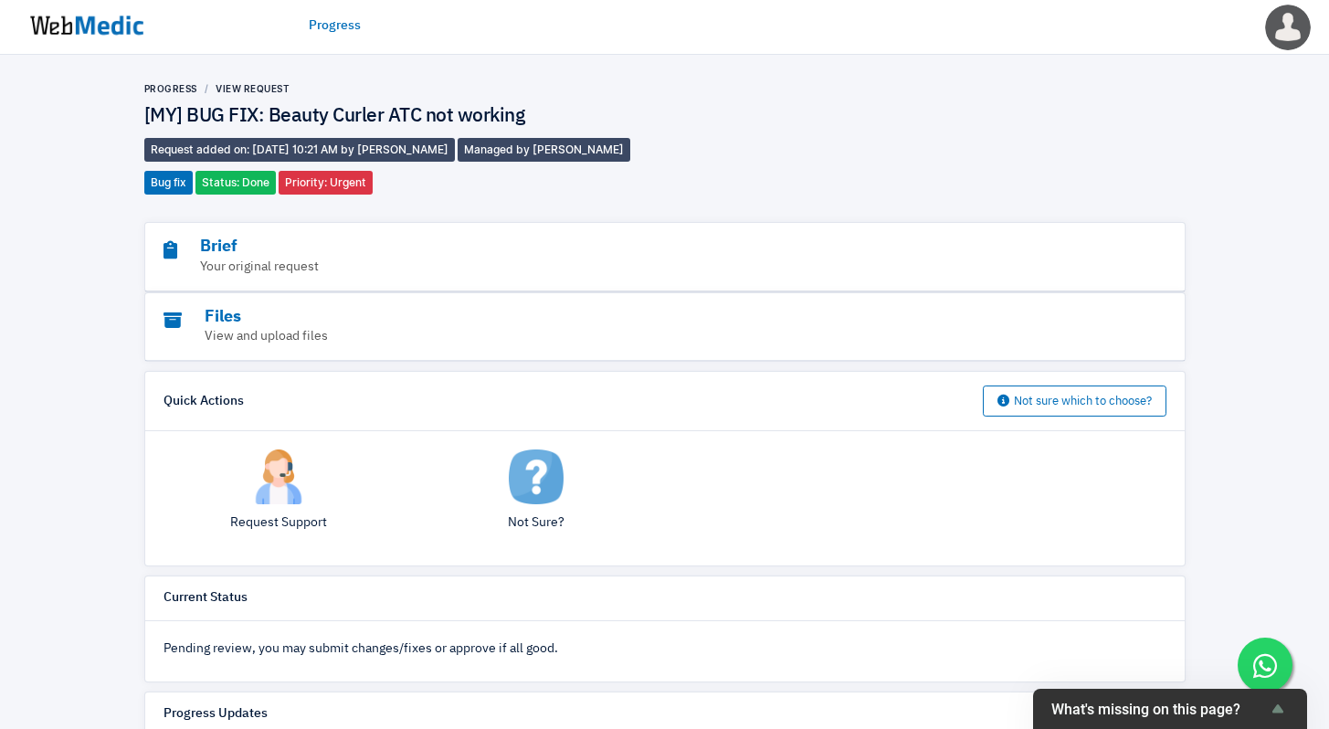
scroll to position [285, 0]
